Goal: Task Accomplishment & Management: Manage account settings

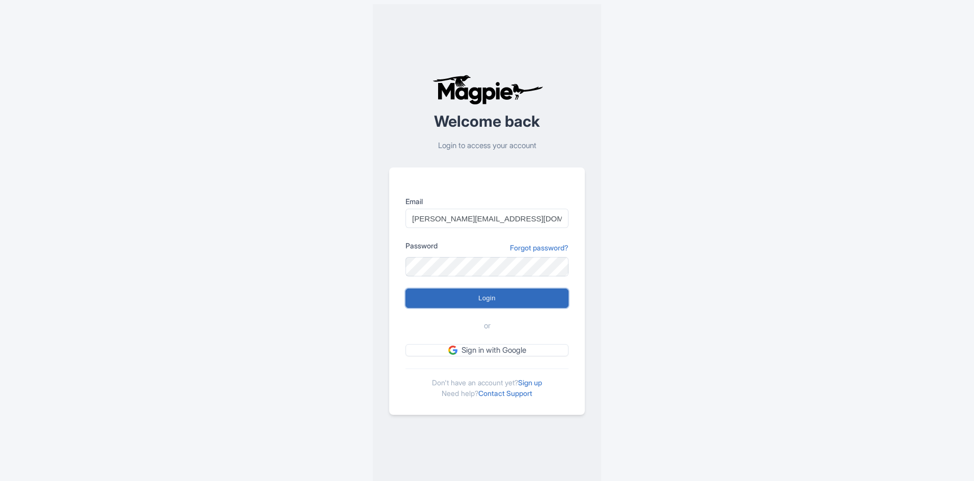
click at [495, 301] on input "Login" at bounding box center [486, 298] width 163 height 19
type input "Logging in..."
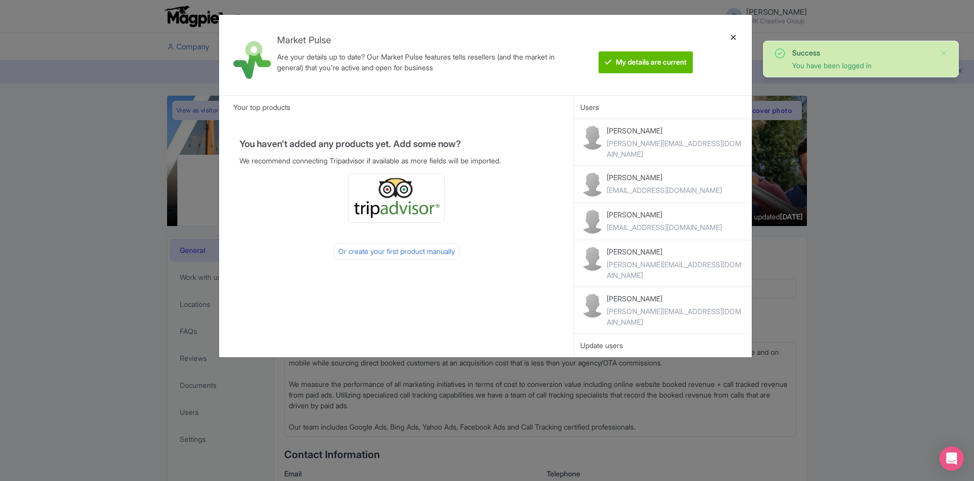
click at [733, 35] on div at bounding box center [733, 55] width 24 height 64
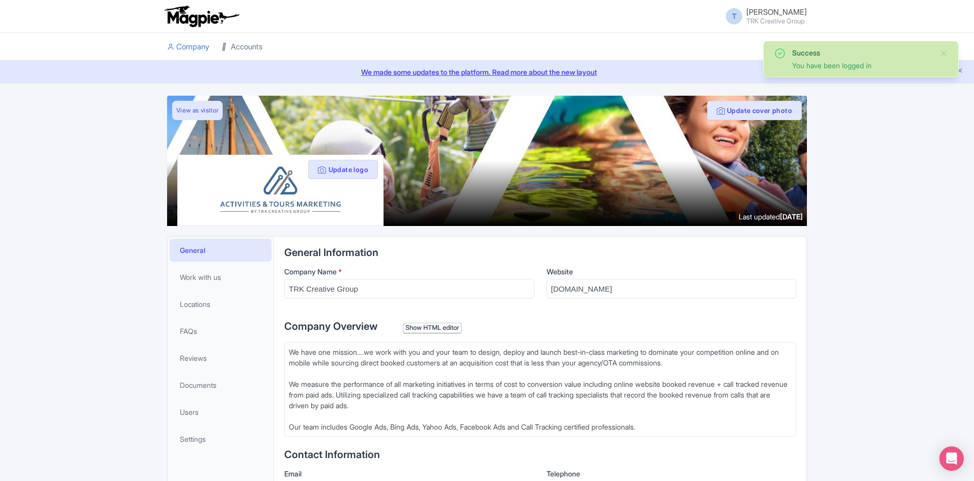
click at [239, 43] on link "Accounts" at bounding box center [242, 47] width 41 height 28
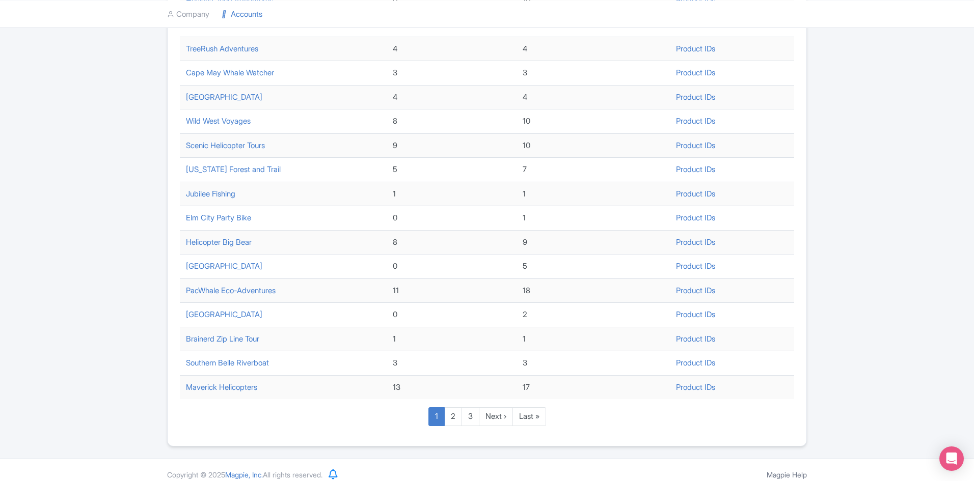
scroll to position [281, 0]
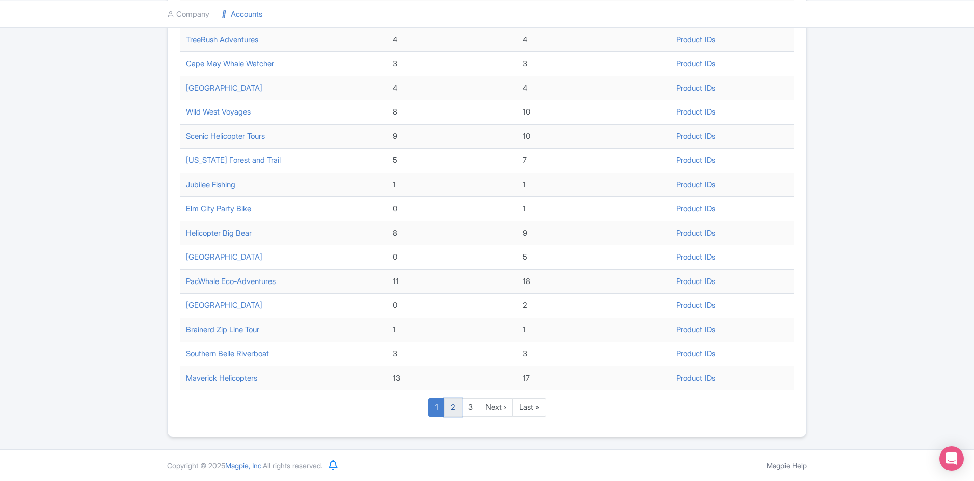
click at [452, 407] on link "2" at bounding box center [453, 407] width 18 height 19
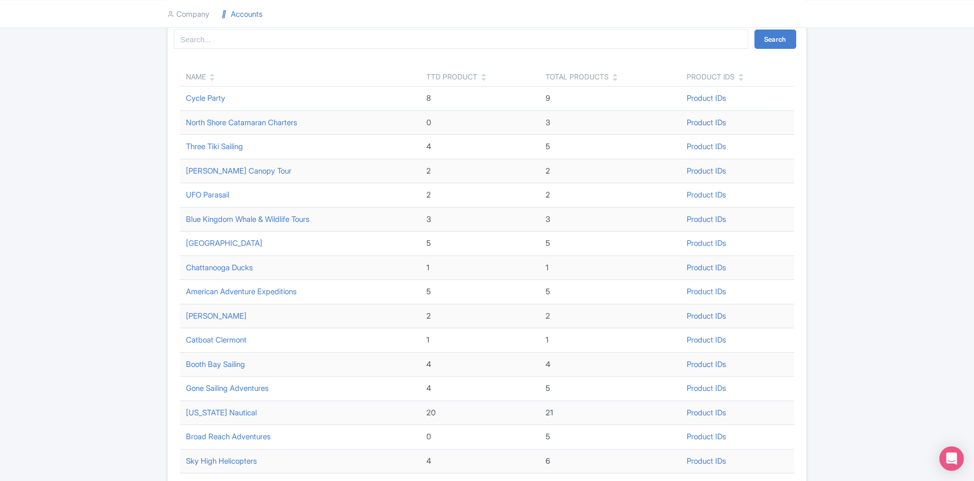
scroll to position [51, 0]
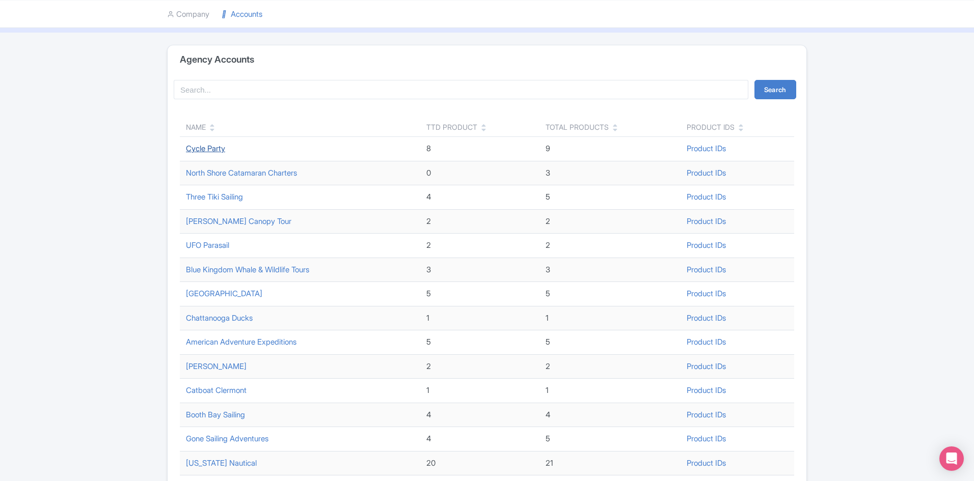
click at [215, 150] on link "Cycle Party" at bounding box center [205, 149] width 39 height 10
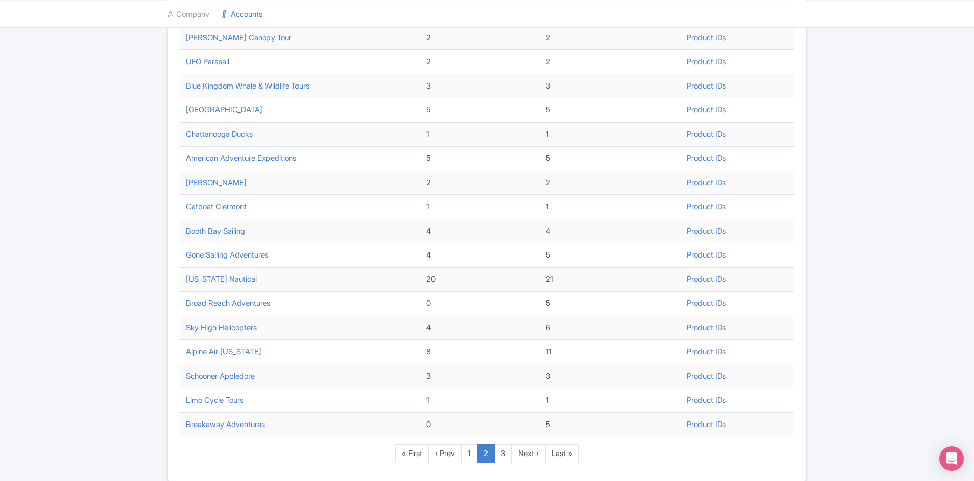
scroll to position [255, 0]
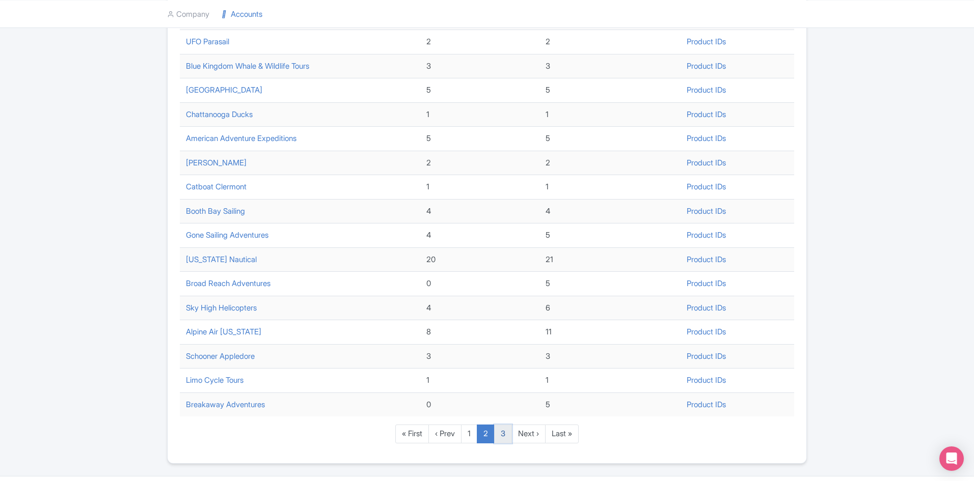
click at [503, 436] on link "3" at bounding box center [503, 434] width 18 height 19
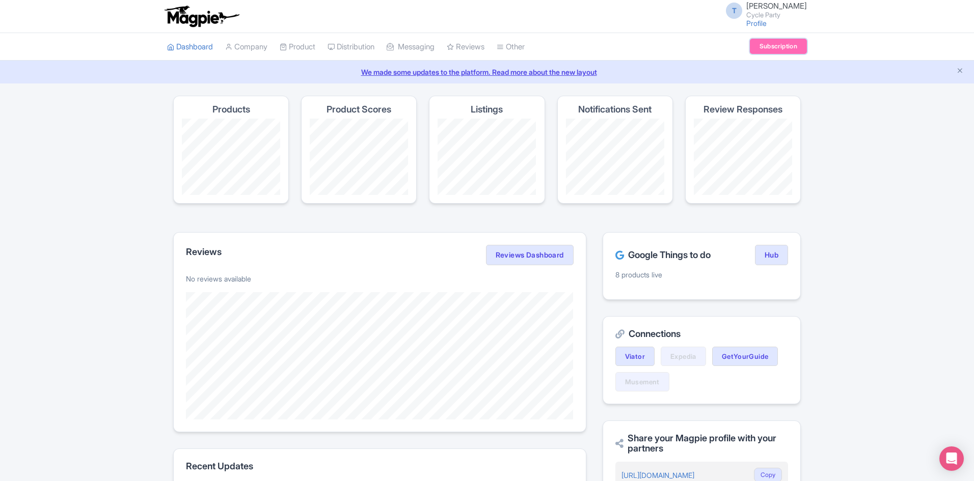
click at [792, 48] on link "Subscription" at bounding box center [778, 46] width 57 height 15
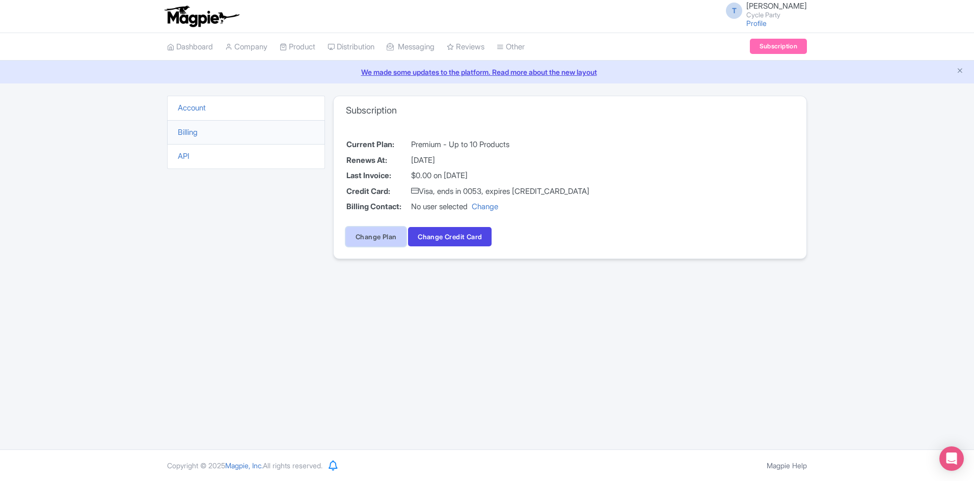
click at [357, 238] on link "Change Plan" at bounding box center [376, 236] width 60 height 19
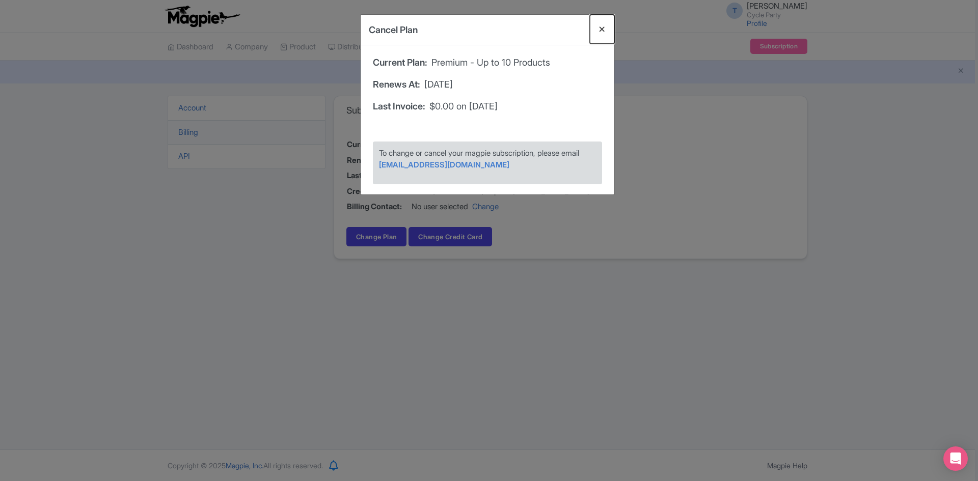
click at [604, 29] on button "Close" at bounding box center [602, 29] width 24 height 29
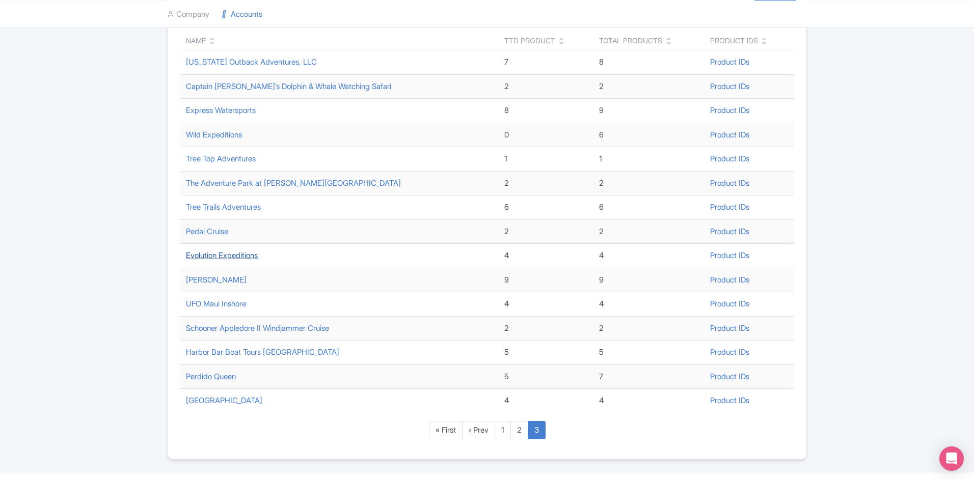
scroll to position [153, 0]
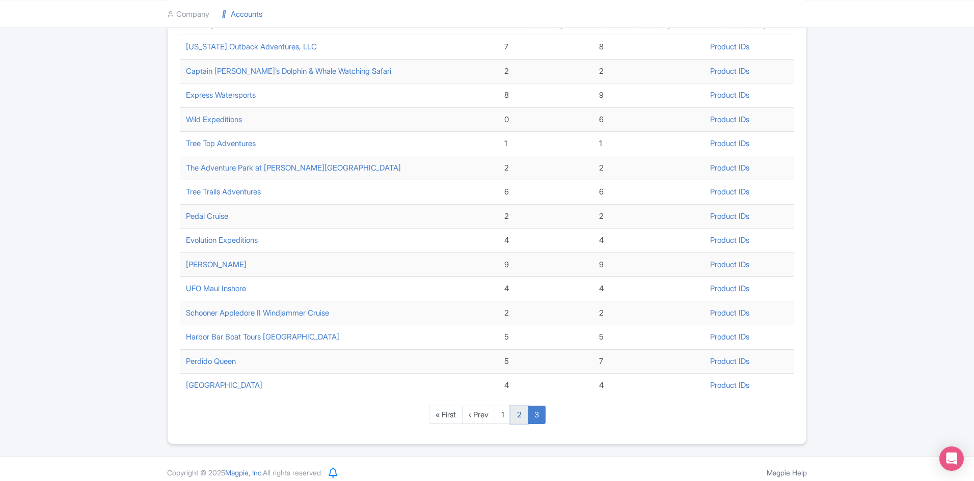
click at [523, 419] on link "2" at bounding box center [519, 415] width 18 height 19
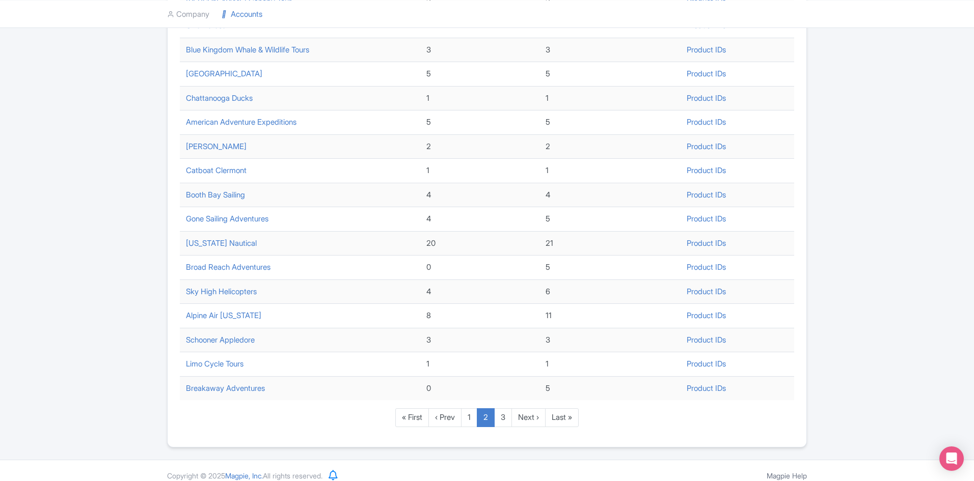
scroll to position [281, 0]
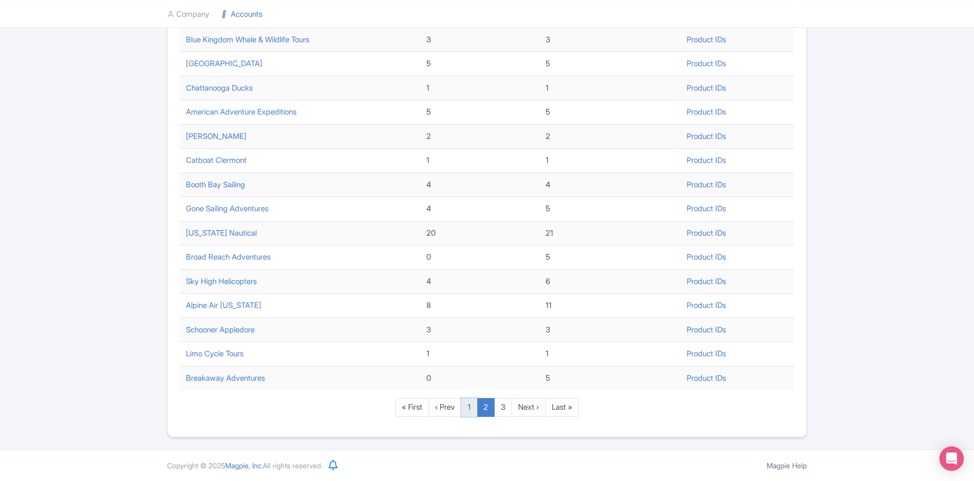
click at [471, 407] on link "1" at bounding box center [469, 407] width 16 height 19
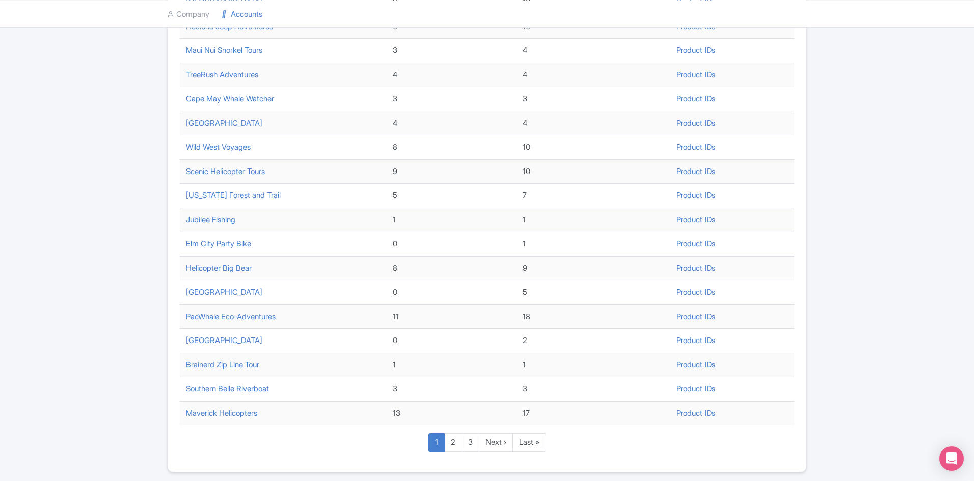
scroll to position [255, 0]
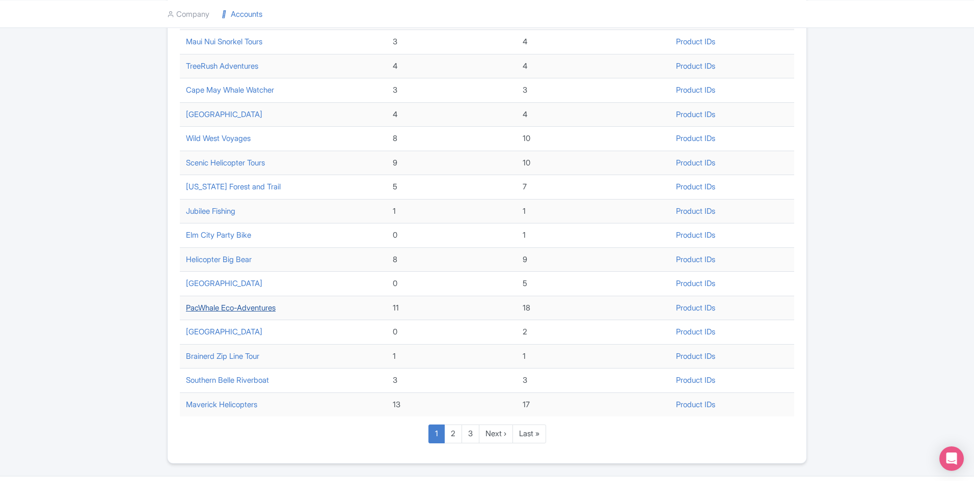
click at [224, 310] on link "PacWhale Eco-Adventures" at bounding box center [231, 308] width 90 height 10
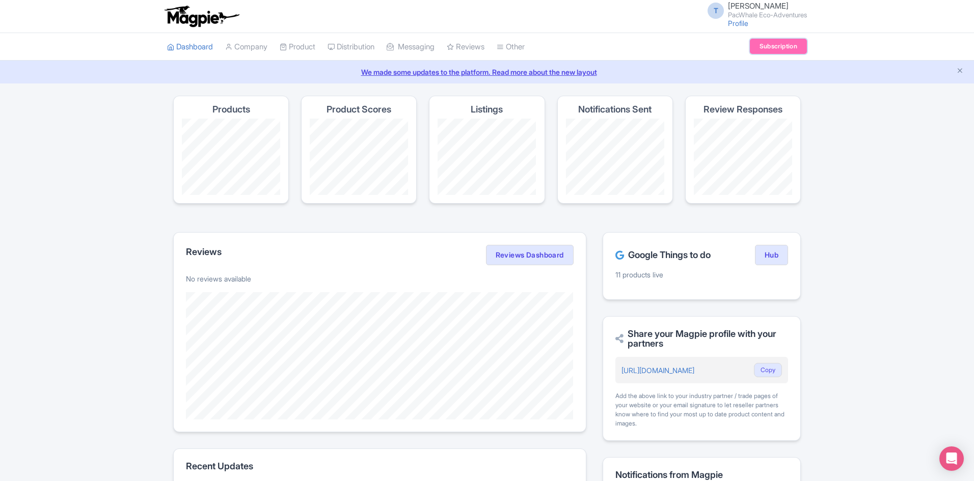
click at [777, 52] on link "Subscription" at bounding box center [778, 46] width 57 height 15
